Goal: Information Seeking & Learning: Find specific fact

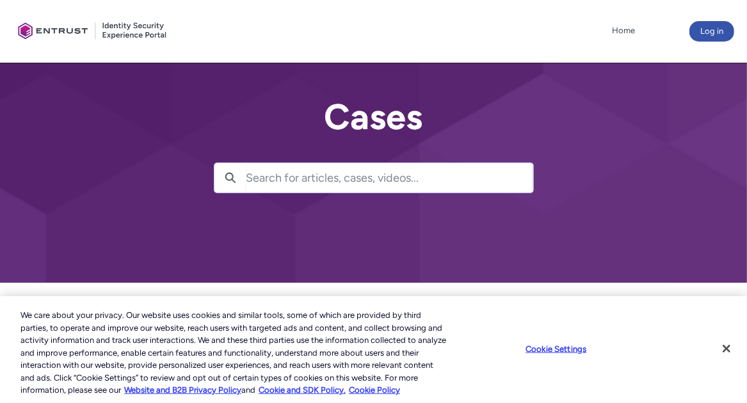
scroll to position [128, 0]
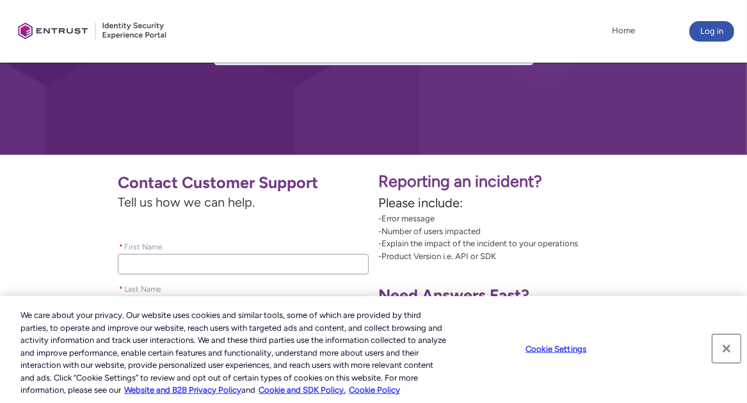
click at [727, 351] on button "Close" at bounding box center [726, 349] width 28 height 28
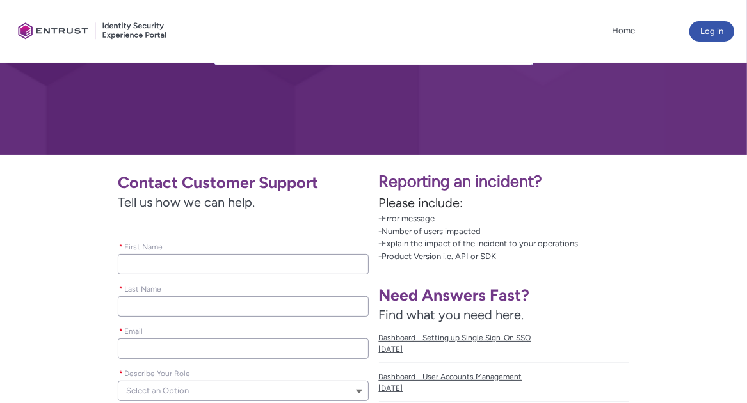
scroll to position [0, 0]
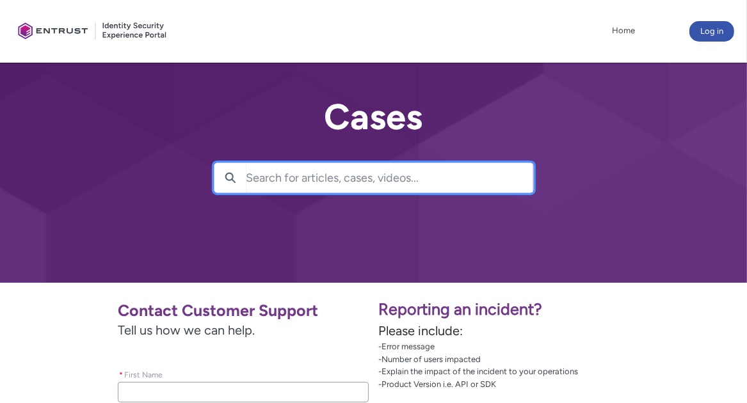
click at [247, 176] on input "Search for articles, cases, videos..." at bounding box center [389, 177] width 287 height 29
type input "poster is off host"
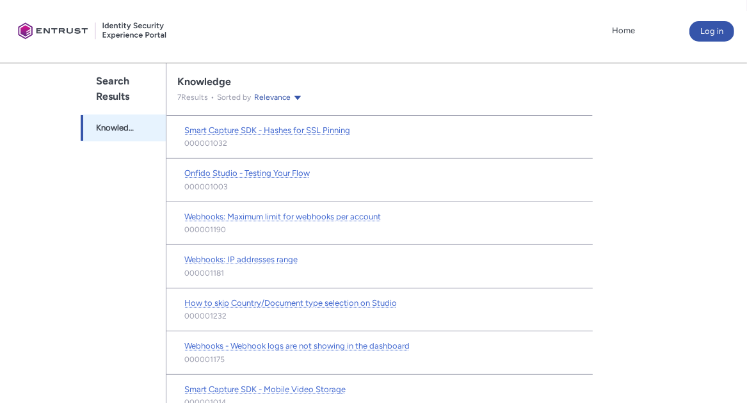
scroll to position [80, 0]
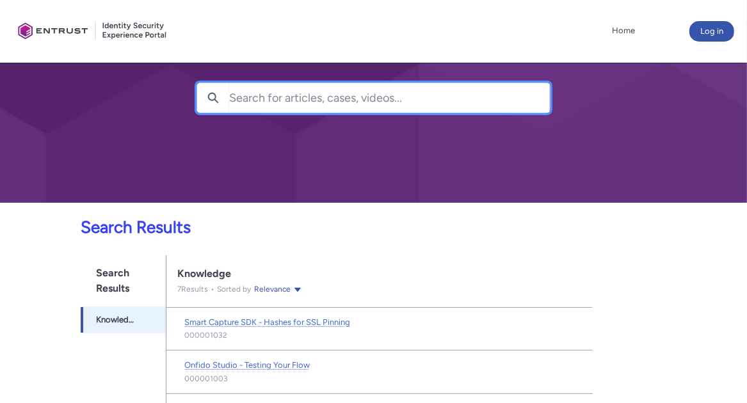
click at [248, 96] on input "Search for articles, cases, videos..." at bounding box center [389, 97] width 321 height 29
type input "off host"
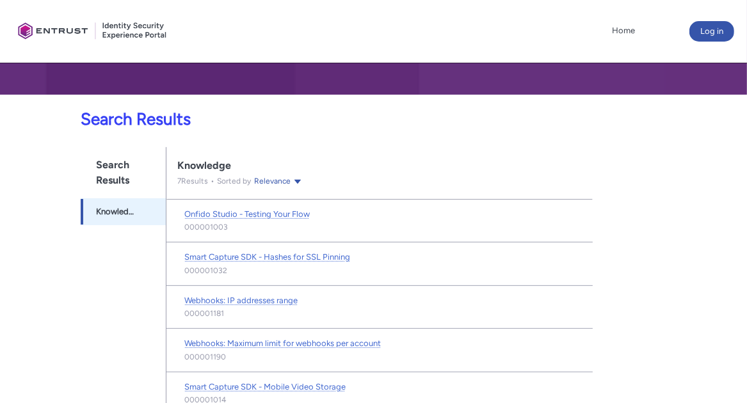
scroll to position [252, 0]
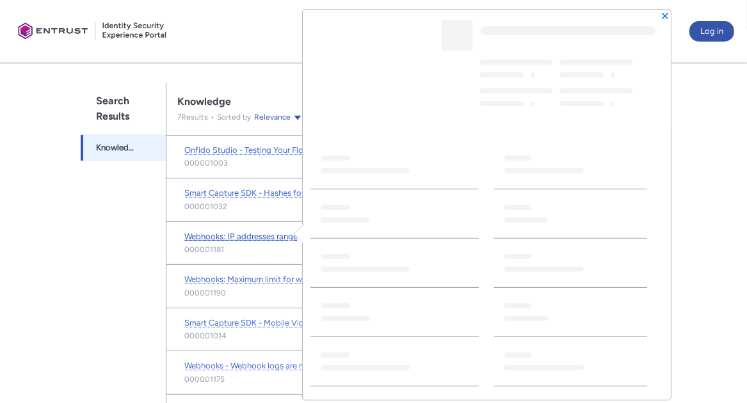
click at [228, 234] on span "Webhooks: IP addresses range" at bounding box center [240, 237] width 113 height 10
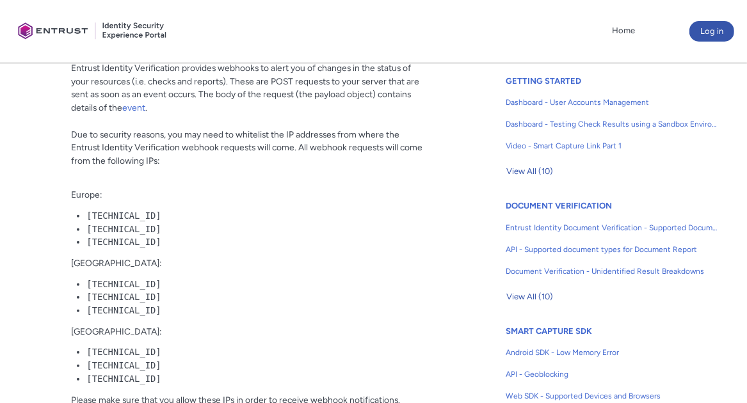
scroll to position [384, 0]
